Goal: Task Accomplishment & Management: Use online tool/utility

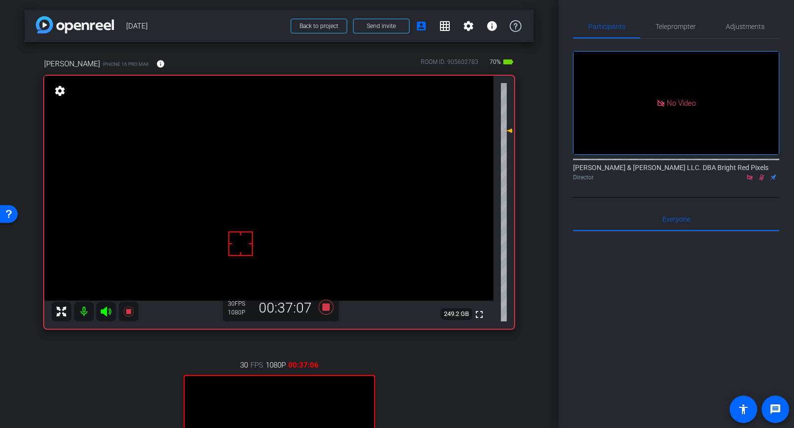
scroll to position [111, 0]
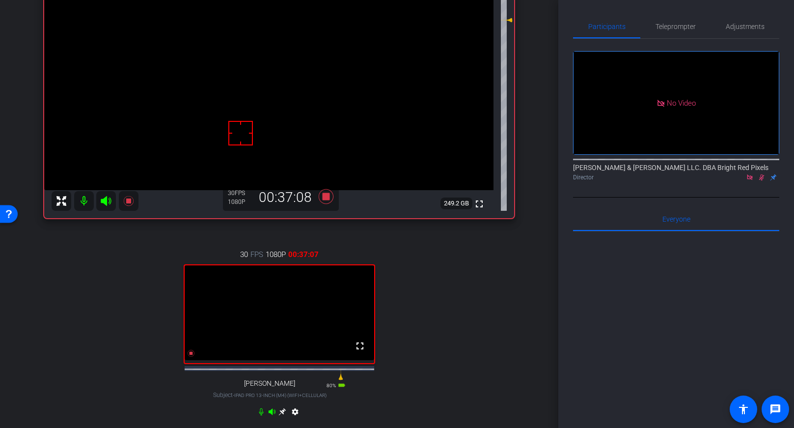
click at [763, 174] on icon at bounding box center [762, 177] width 5 height 6
click at [763, 174] on icon at bounding box center [762, 177] width 8 height 7
click at [328, 197] on icon at bounding box center [325, 196] width 15 height 15
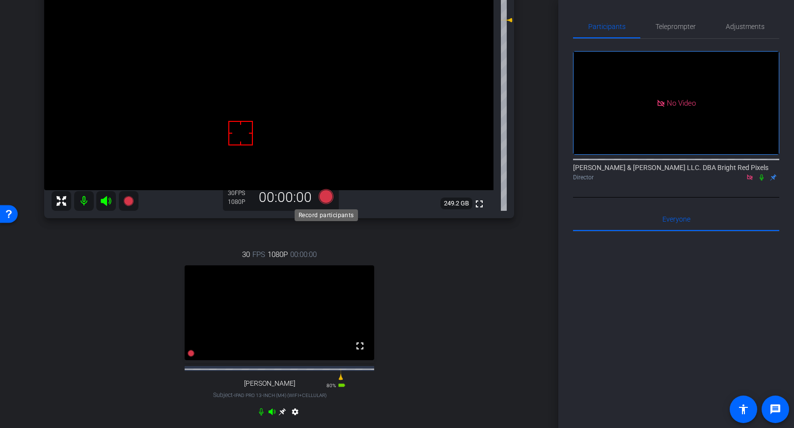
click at [328, 197] on icon at bounding box center [325, 196] width 15 height 15
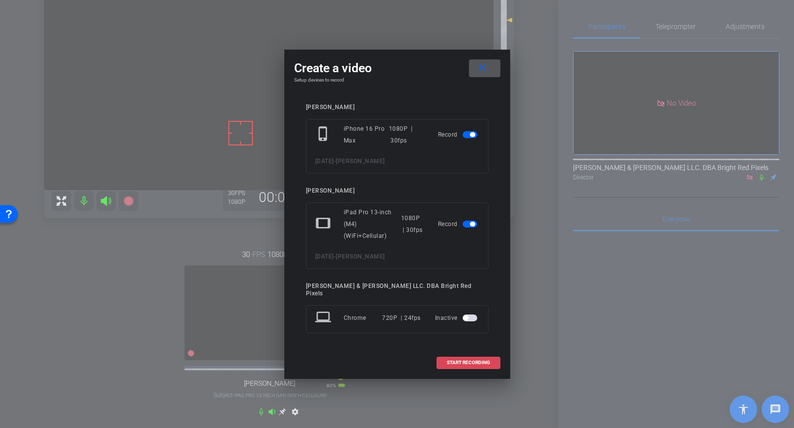
click at [454, 361] on span "START RECORDING" at bounding box center [468, 362] width 43 height 5
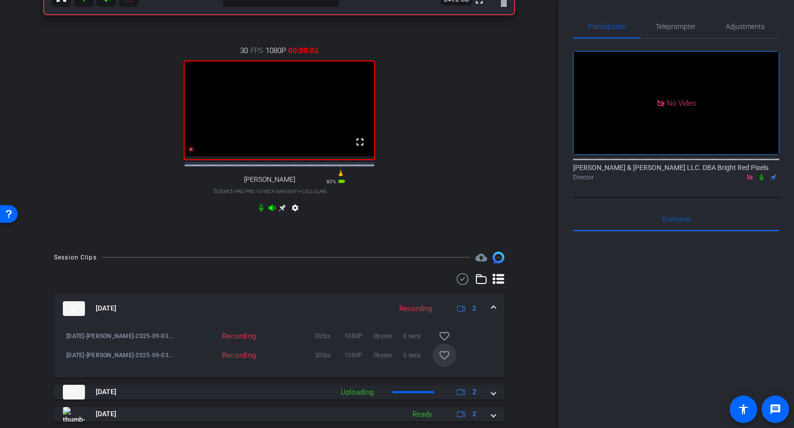
scroll to position [350, 0]
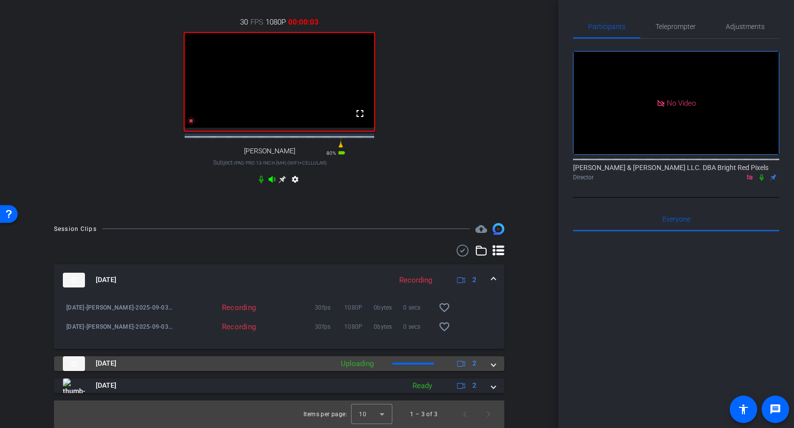
click at [495, 364] on span at bounding box center [494, 363] width 4 height 10
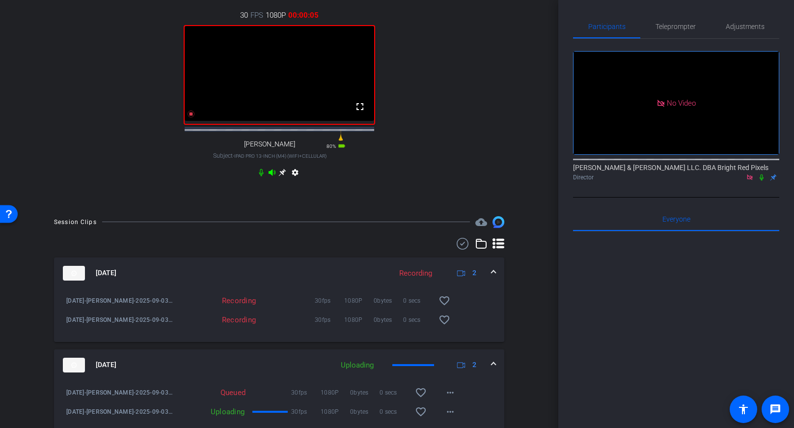
drag, startPoint x: 763, startPoint y: 137, endPoint x: 749, endPoint y: 143, distance: 15.0
click at [763, 174] on icon at bounding box center [762, 177] width 8 height 7
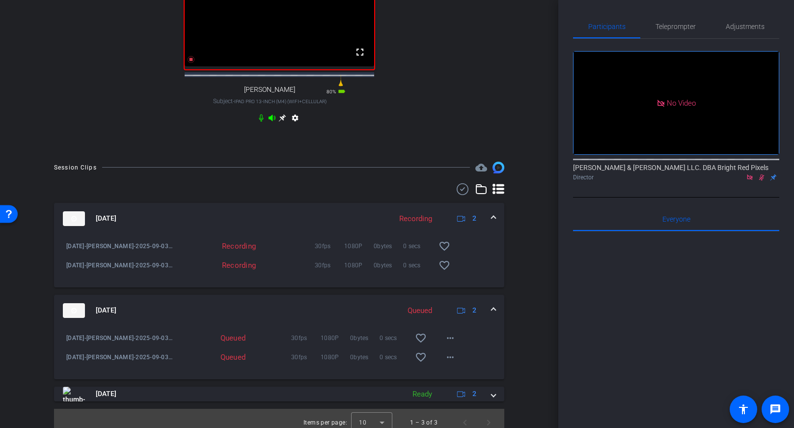
scroll to position [420, 0]
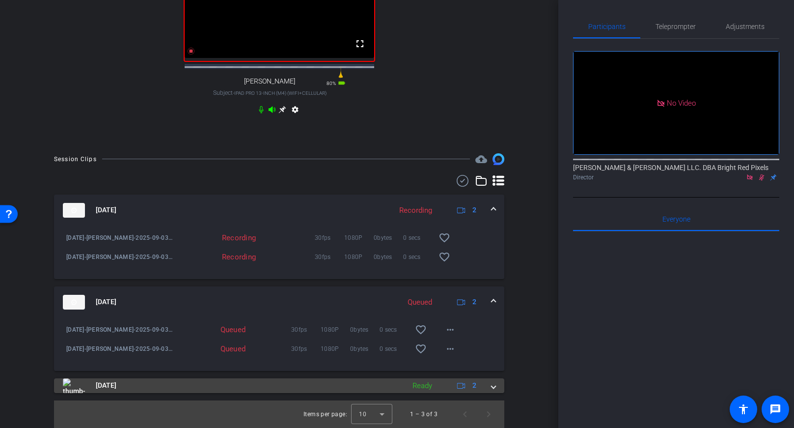
click at [498, 389] on mat-expansion-panel-header "[DATE] Ready 2" at bounding box center [279, 385] width 451 height 15
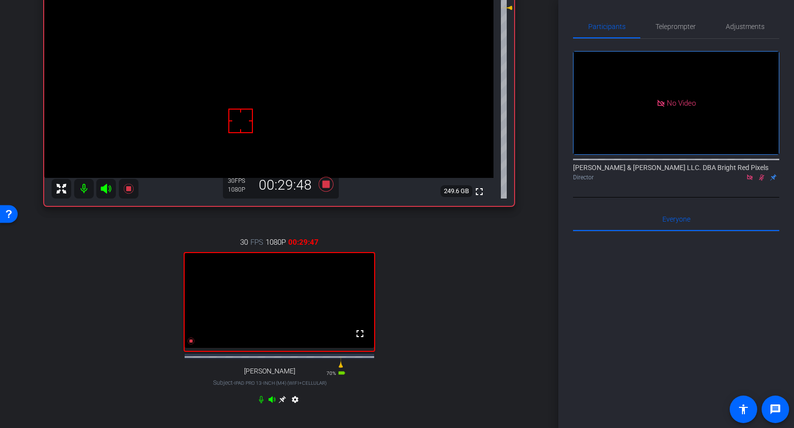
scroll to position [123, 0]
click at [763, 174] on icon at bounding box center [762, 177] width 8 height 7
click at [762, 174] on icon at bounding box center [762, 177] width 8 height 7
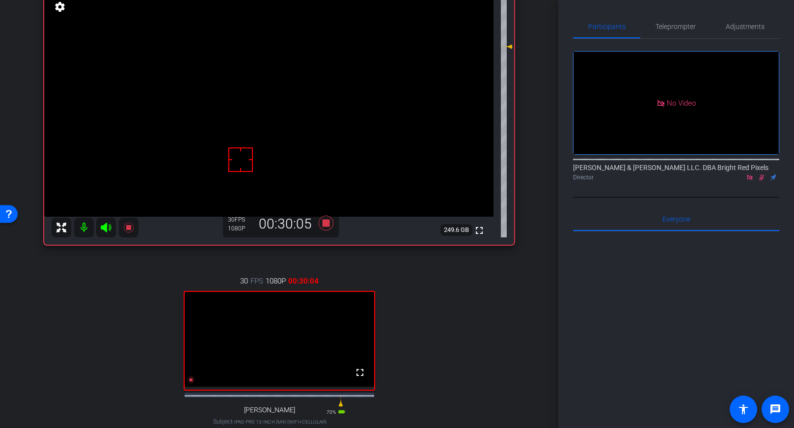
scroll to position [132, 0]
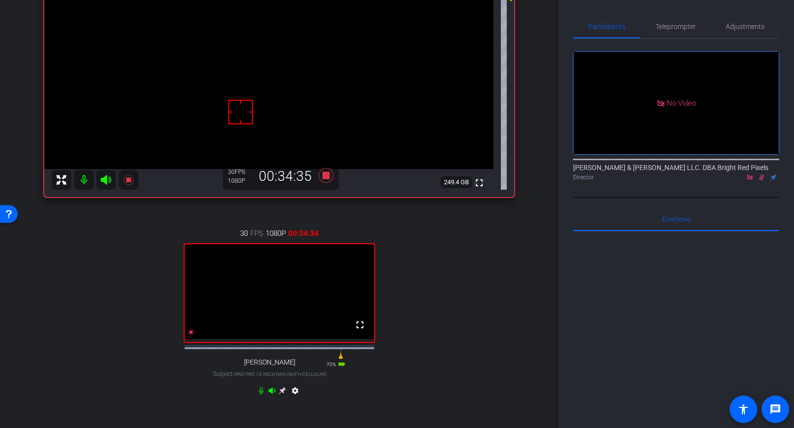
click at [762, 174] on icon at bounding box center [762, 177] width 8 height 7
click at [326, 177] on icon at bounding box center [325, 175] width 15 height 15
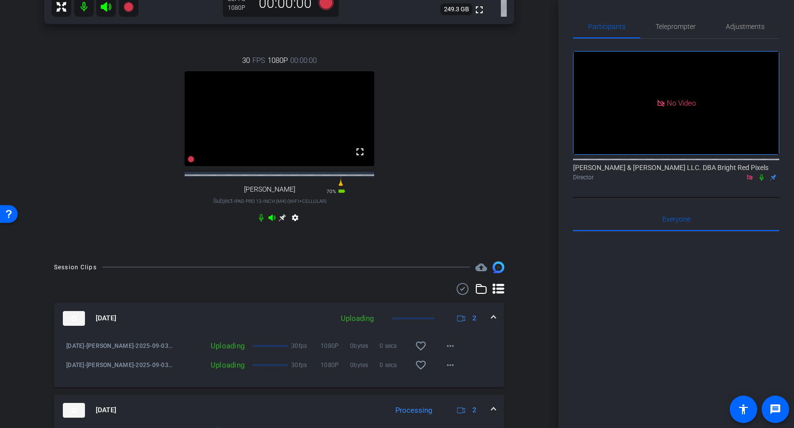
scroll to position [304, 0]
click at [483, 214] on div "30 FPS 1080P 00:00:00 fullscreen [PERSON_NAME] Subject - iPad Pro 13-inch (M4) …" at bounding box center [279, 140] width 470 height 203
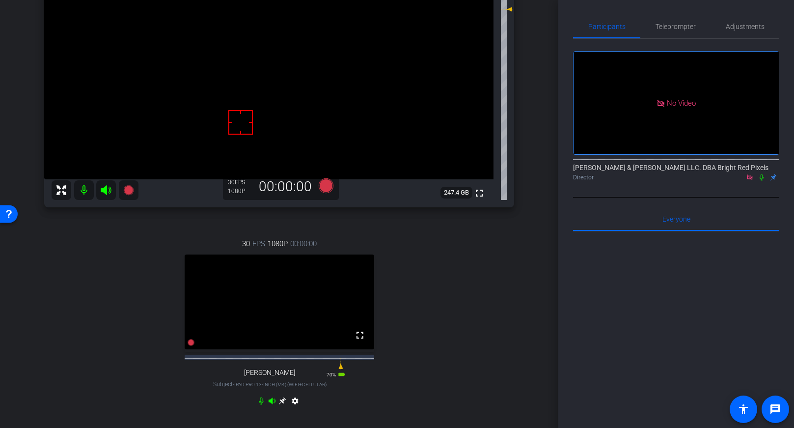
scroll to position [119, 0]
click at [538, 298] on div "arrow_back [DATE] Back to project Send invite account_box grid_on settings info…" at bounding box center [279, 95] width 559 height 428
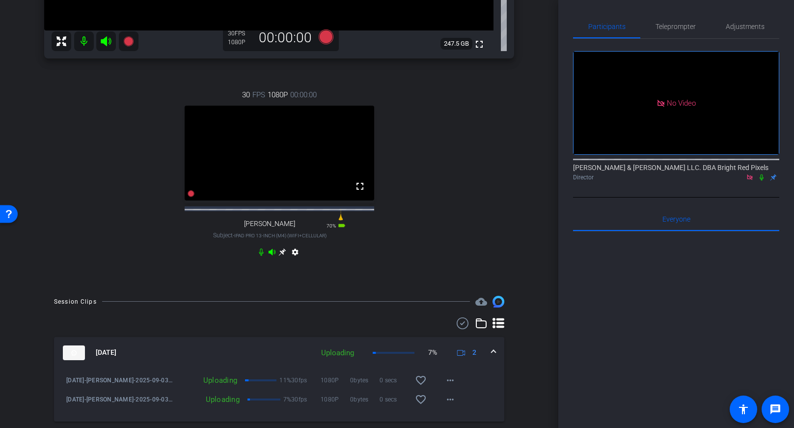
scroll to position [0, 0]
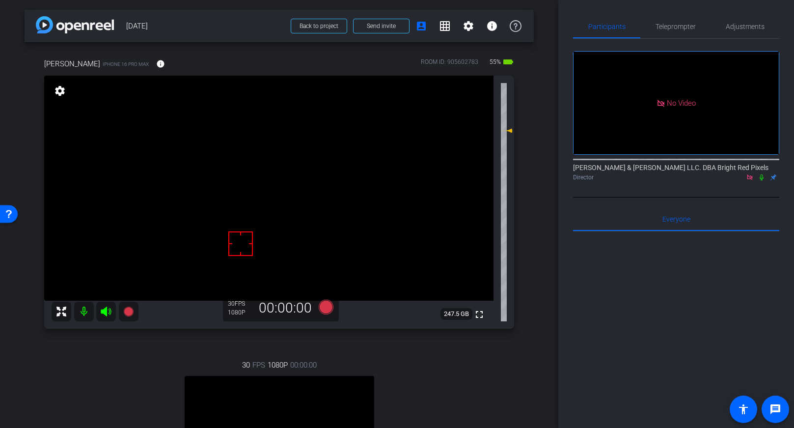
click at [533, 296] on div "[PERSON_NAME] iPhone 16 Pro Max info ROOM ID: 905602783 55% battery_std fullscr…" at bounding box center [279, 299] width 509 height 514
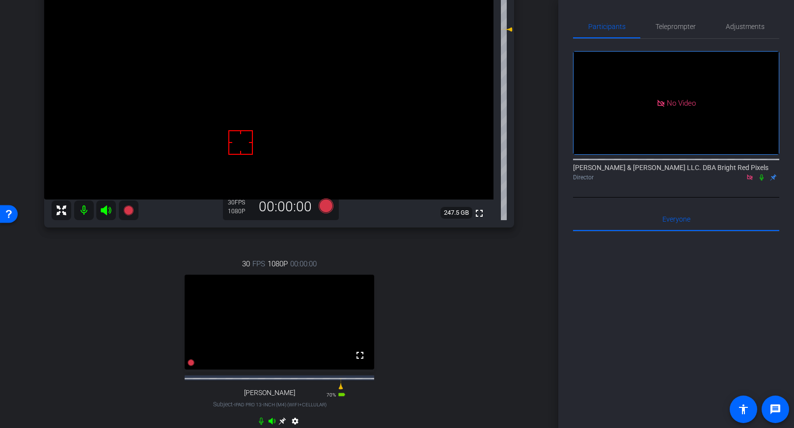
scroll to position [42, 0]
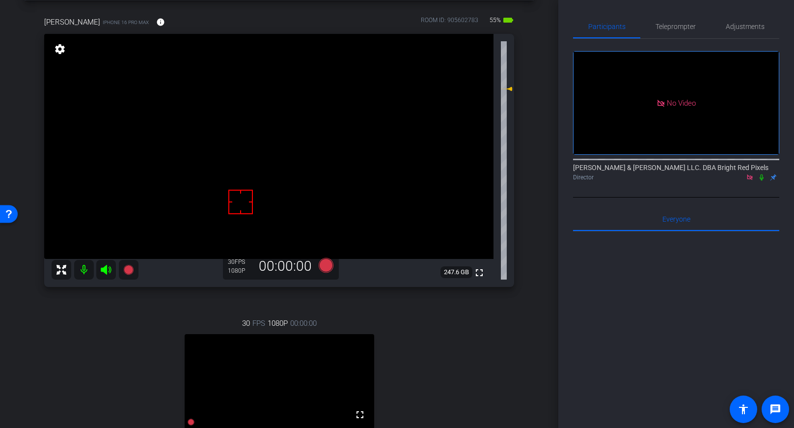
click at [84, 273] on mat-icon at bounding box center [84, 270] width 20 height 20
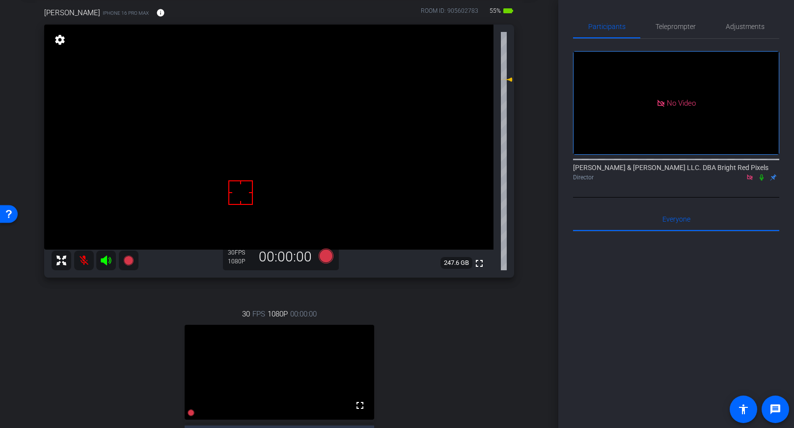
click at [108, 261] on icon at bounding box center [106, 260] width 12 height 12
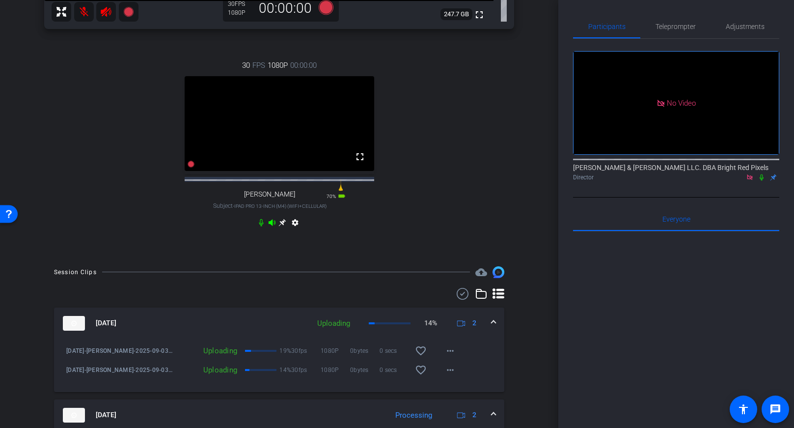
scroll to position [272, 0]
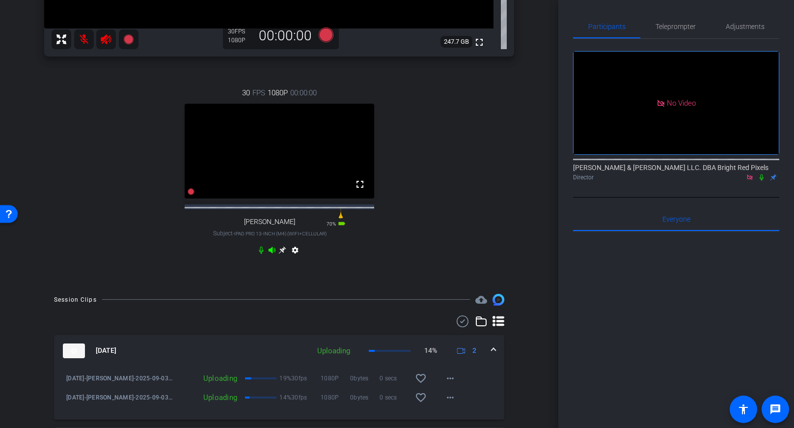
drag, startPoint x: 261, startPoint y: 257, endPoint x: 271, endPoint y: 260, distance: 9.8
click at [261, 254] on icon at bounding box center [261, 250] width 8 height 8
click at [272, 253] on icon at bounding box center [272, 250] width 7 height 6
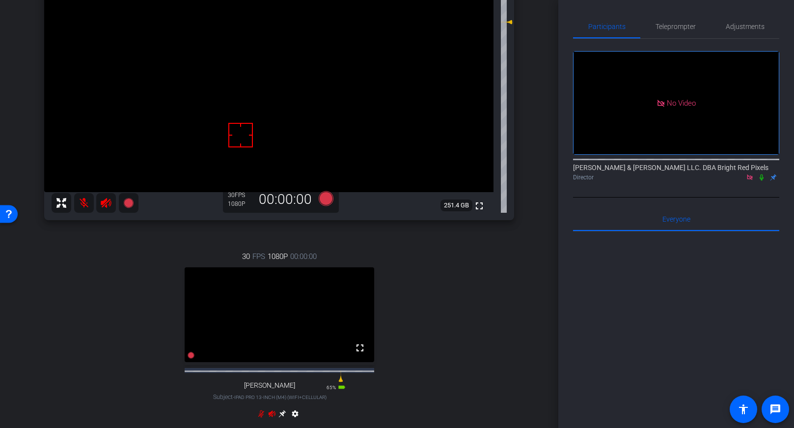
scroll to position [0, 0]
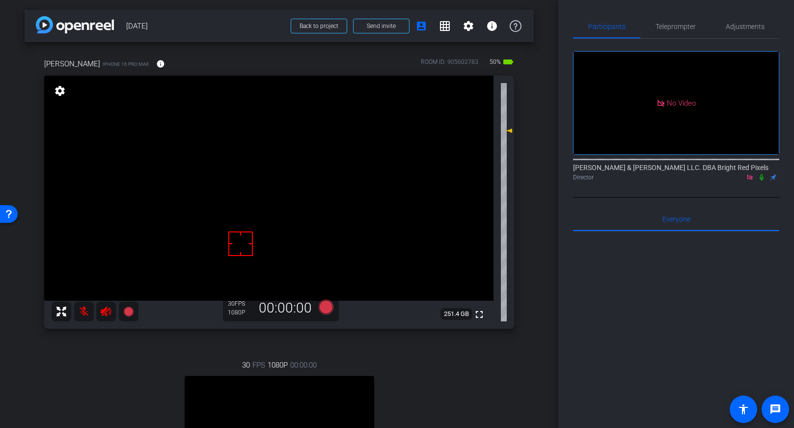
click at [85, 311] on mat-icon at bounding box center [84, 312] width 20 height 20
click at [106, 313] on icon at bounding box center [106, 312] width 10 height 10
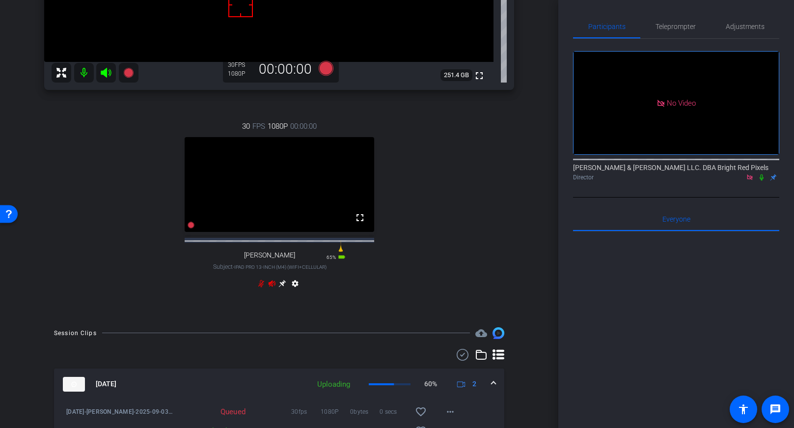
scroll to position [138, 0]
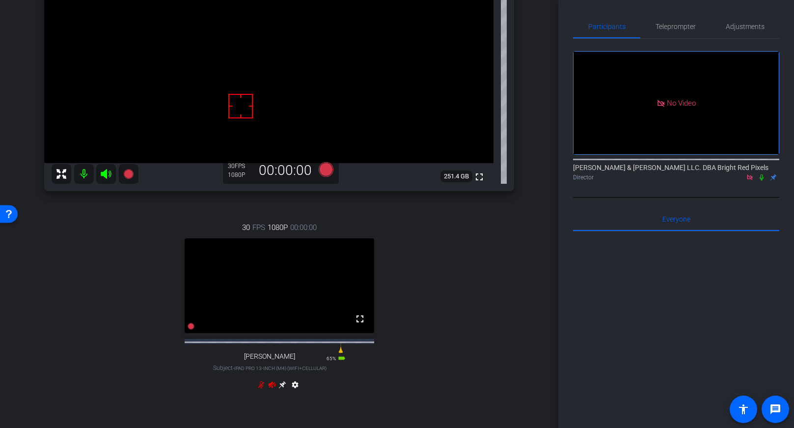
click at [84, 173] on mat-icon at bounding box center [84, 174] width 20 height 20
click at [103, 173] on icon at bounding box center [106, 174] width 10 height 10
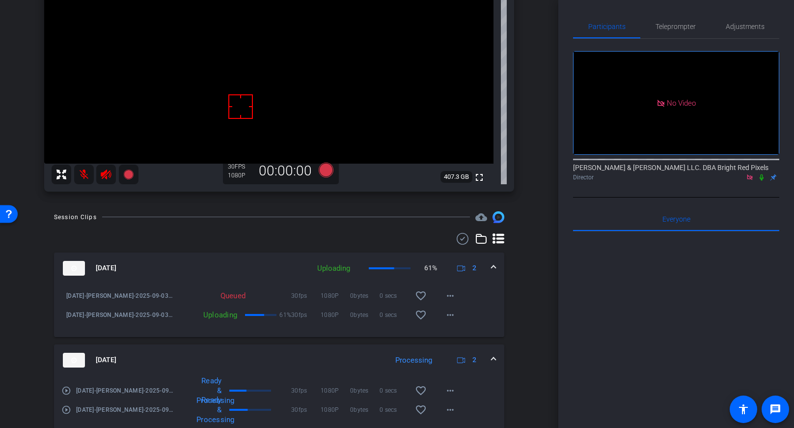
scroll to position [0, 0]
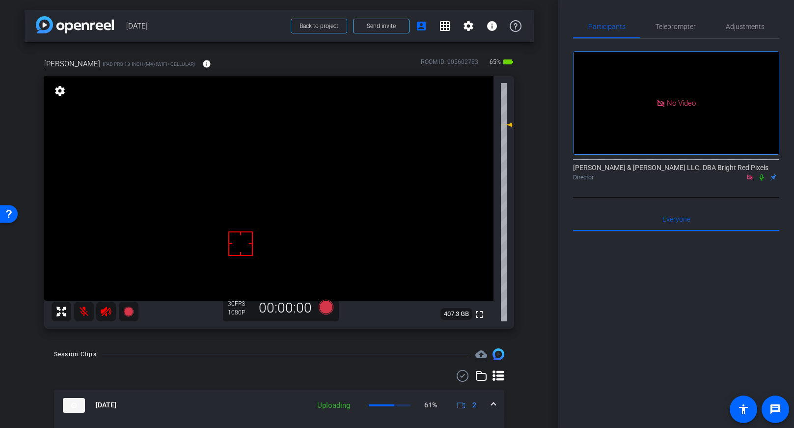
click at [82, 313] on mat-icon at bounding box center [84, 312] width 20 height 20
click at [105, 312] on icon at bounding box center [106, 312] width 10 height 10
click at [85, 313] on mat-icon at bounding box center [84, 312] width 20 height 20
click at [104, 315] on icon at bounding box center [106, 312] width 12 height 12
click at [316, 26] on span "Back to project" at bounding box center [319, 26] width 39 height 7
